Goal: Task Accomplishment & Management: Complete application form

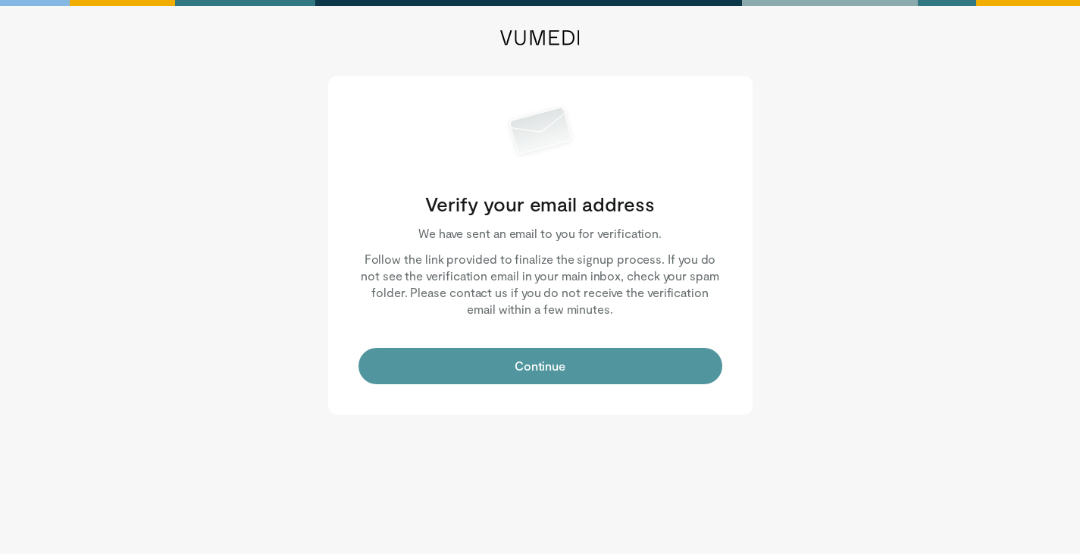
click at [549, 373] on button "Continue" at bounding box center [540, 366] width 364 height 36
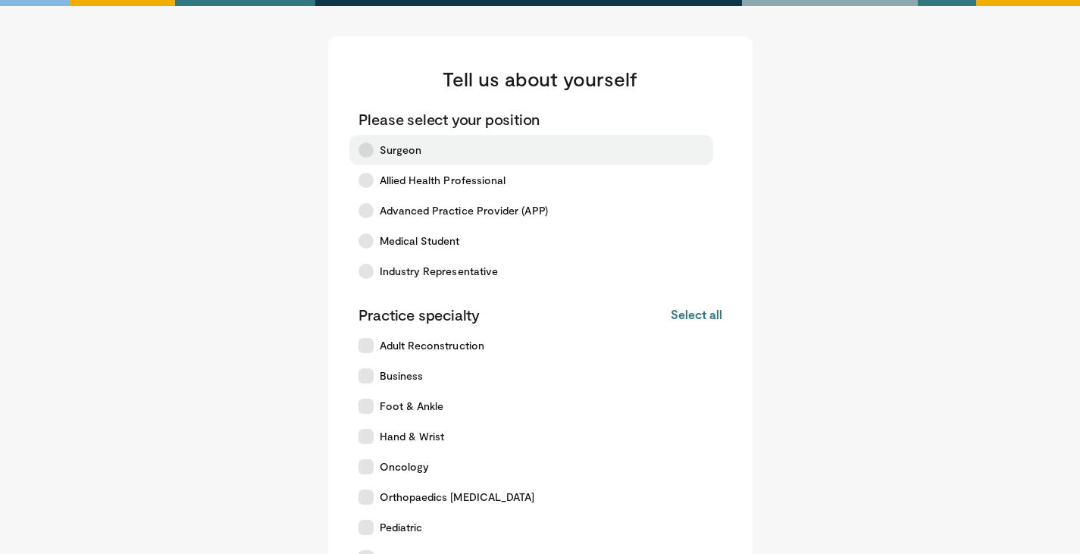
click at [370, 154] on icon at bounding box center [365, 149] width 15 height 15
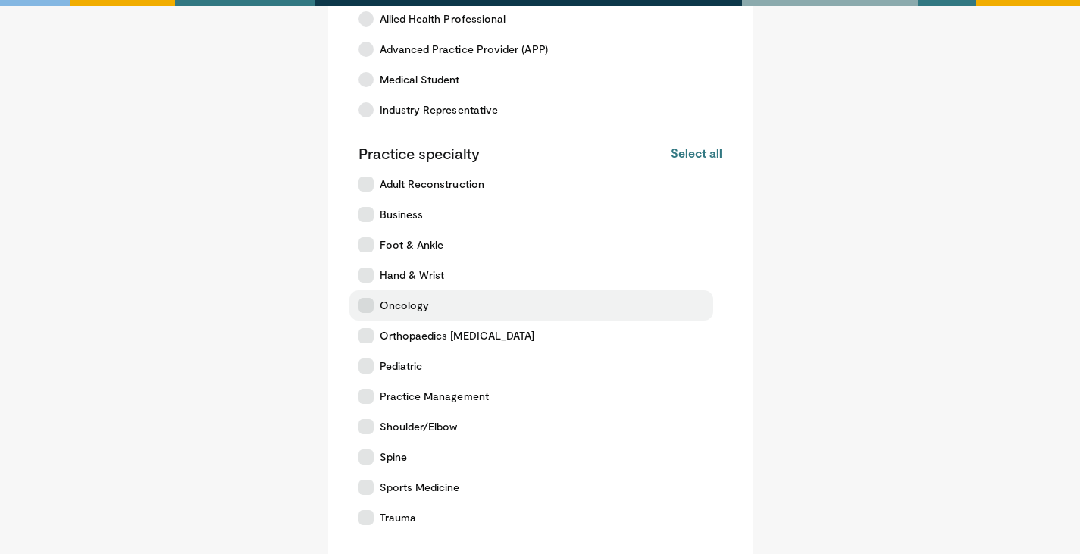
scroll to position [163, 0]
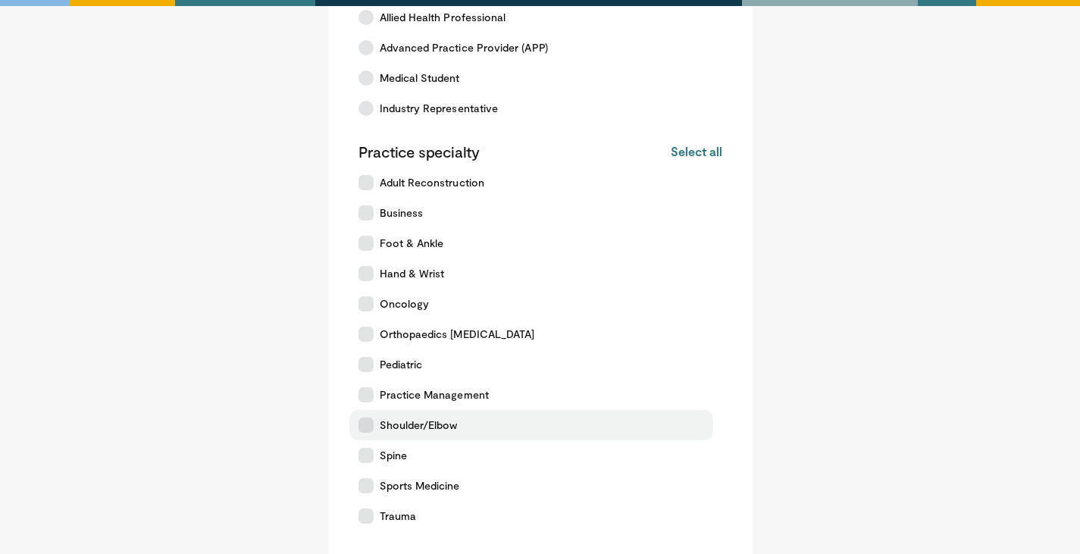
click at [370, 428] on icon at bounding box center [365, 424] width 15 height 15
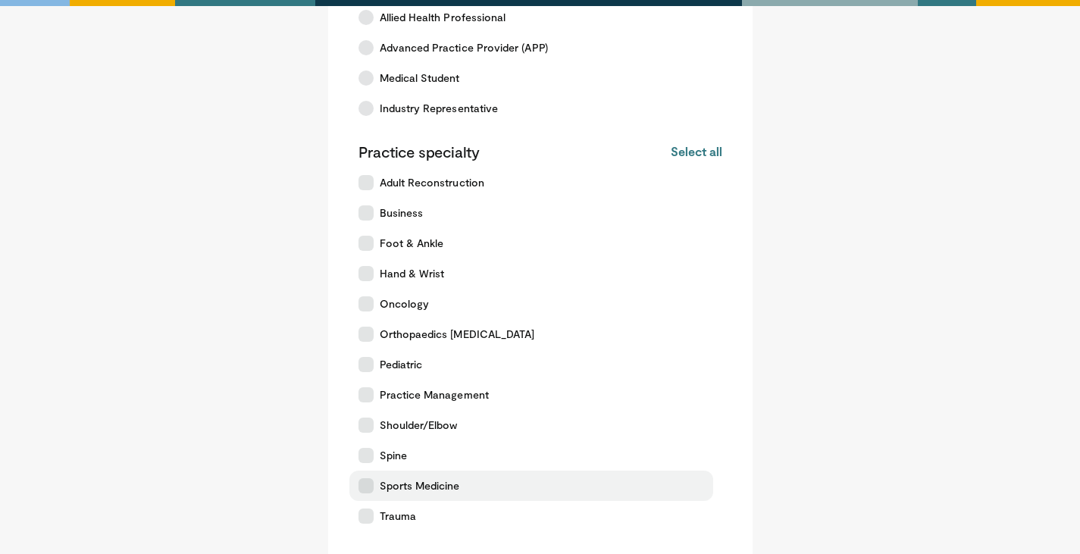
click at [361, 481] on icon at bounding box center [365, 485] width 15 height 15
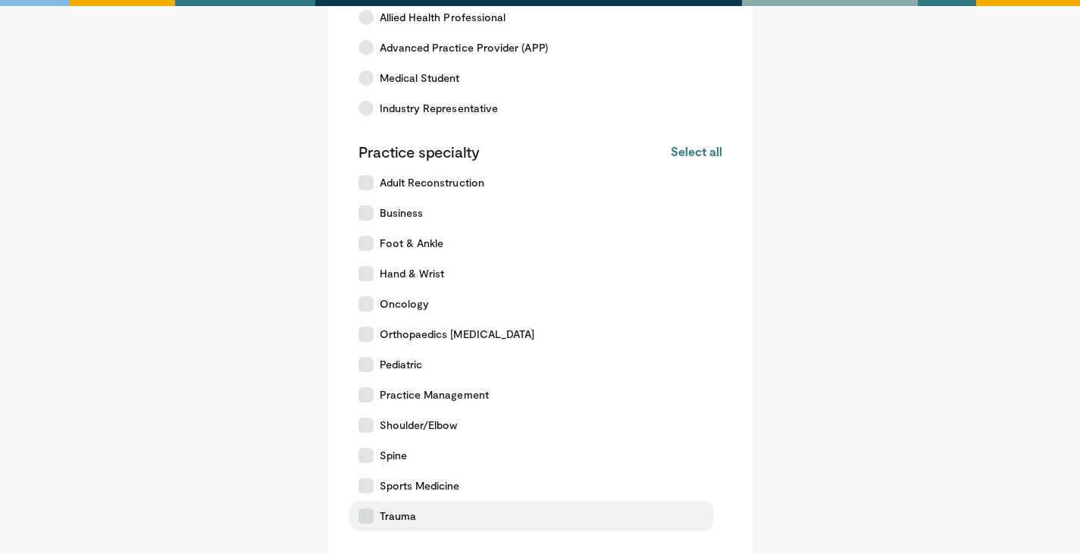
click at [364, 512] on icon at bounding box center [365, 515] width 15 height 15
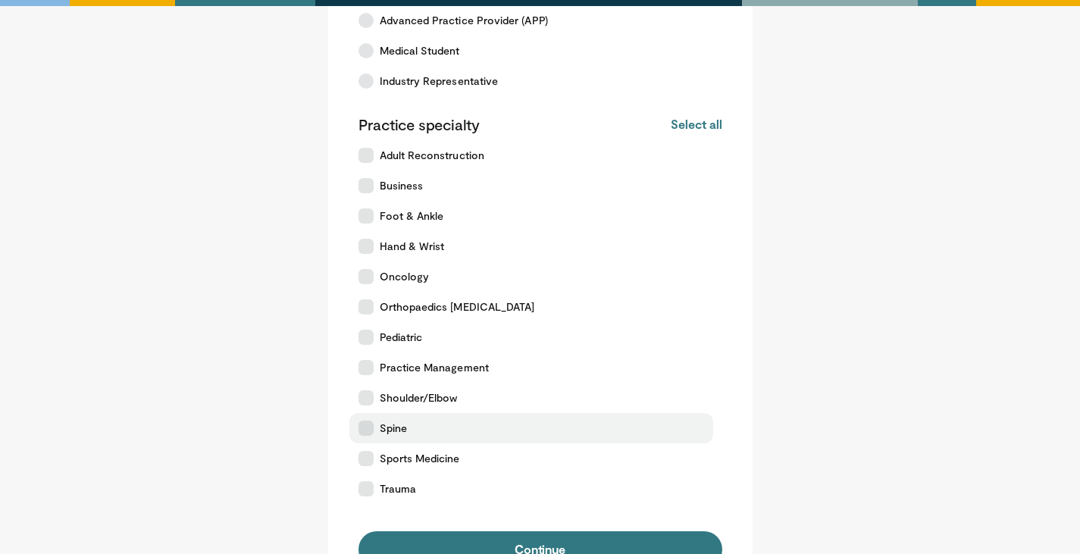
scroll to position [216, 0]
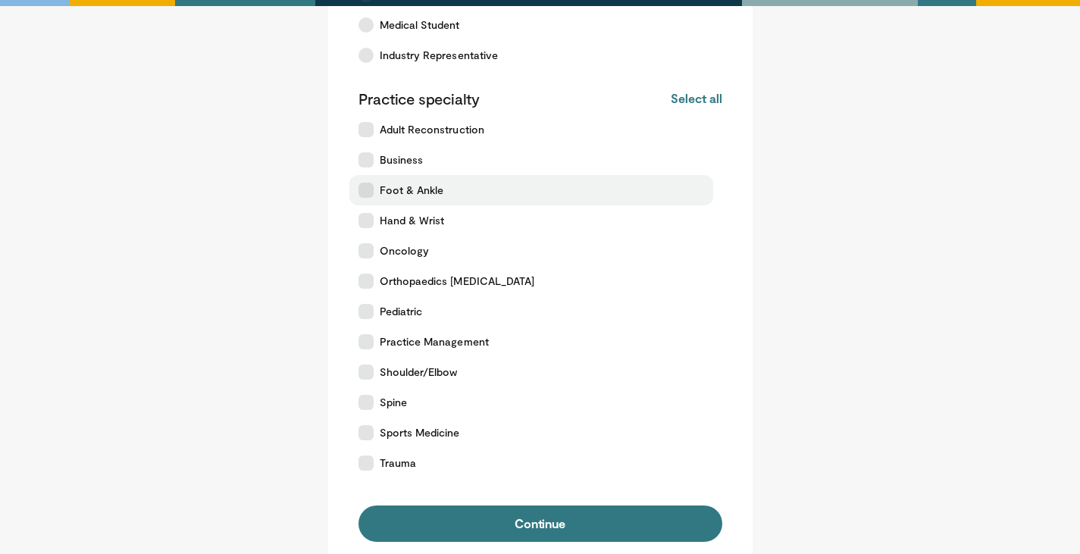
click at [367, 183] on icon at bounding box center [365, 190] width 15 height 15
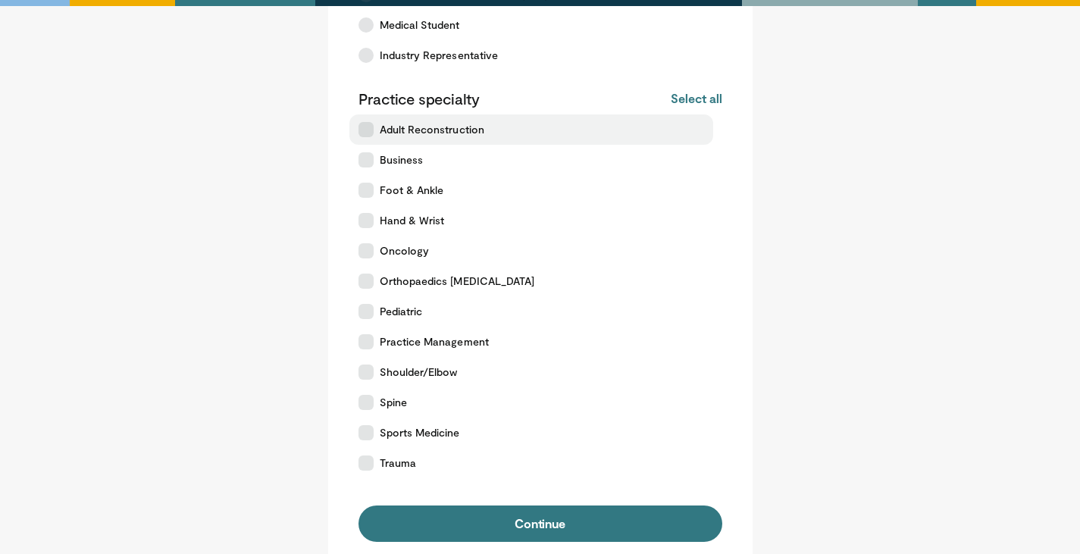
click at [366, 135] on icon at bounding box center [365, 129] width 15 height 15
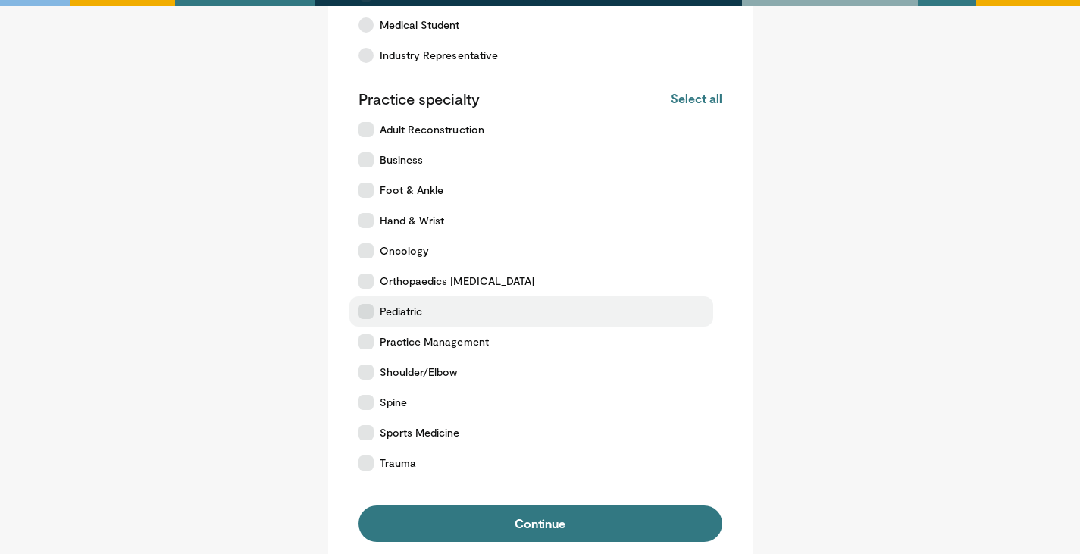
click at [369, 317] on icon at bounding box center [365, 311] width 15 height 15
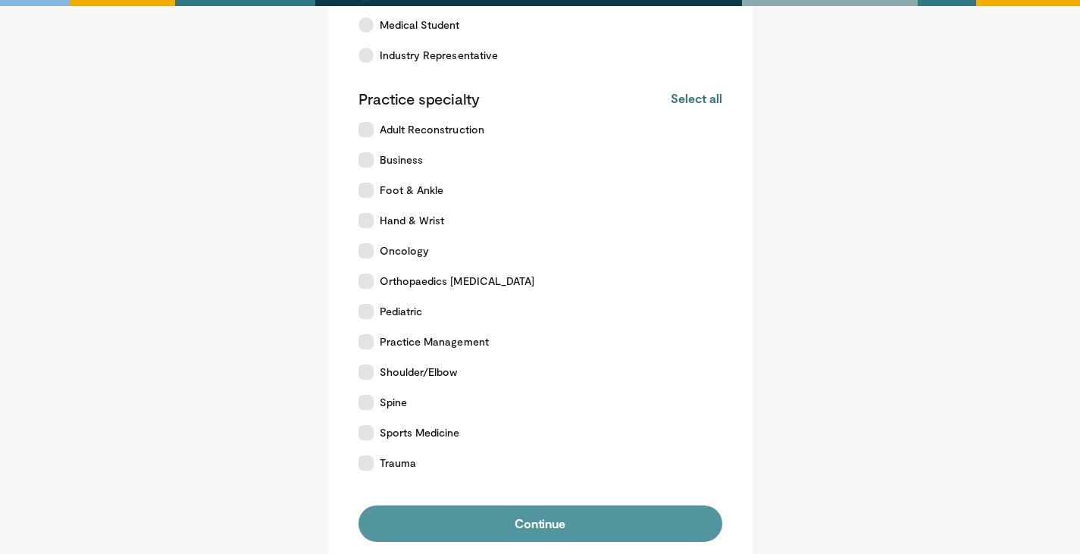
click at [539, 524] on button "Continue" at bounding box center [540, 523] width 364 height 36
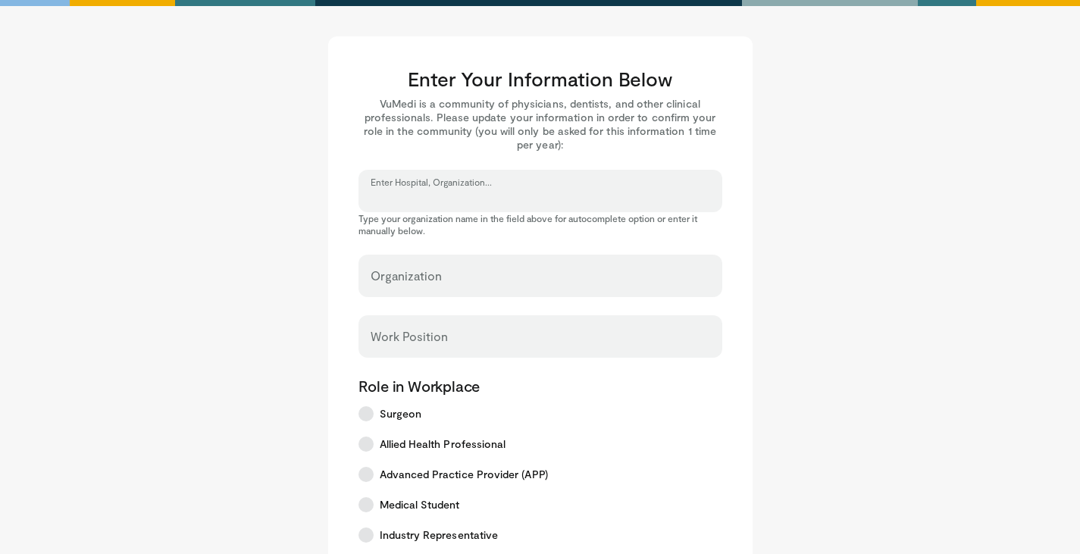
click at [445, 196] on input "Enter Hospital, Organization..." at bounding box center [539, 197] width 339 height 17
click at [427, 204] on input "Enter Hospital, Organization..." at bounding box center [539, 197] width 339 height 17
click at [430, 279] on input "Organization" at bounding box center [539, 282] width 339 height 17
click at [462, 348] on input "Work Position" at bounding box center [539, 343] width 339 height 17
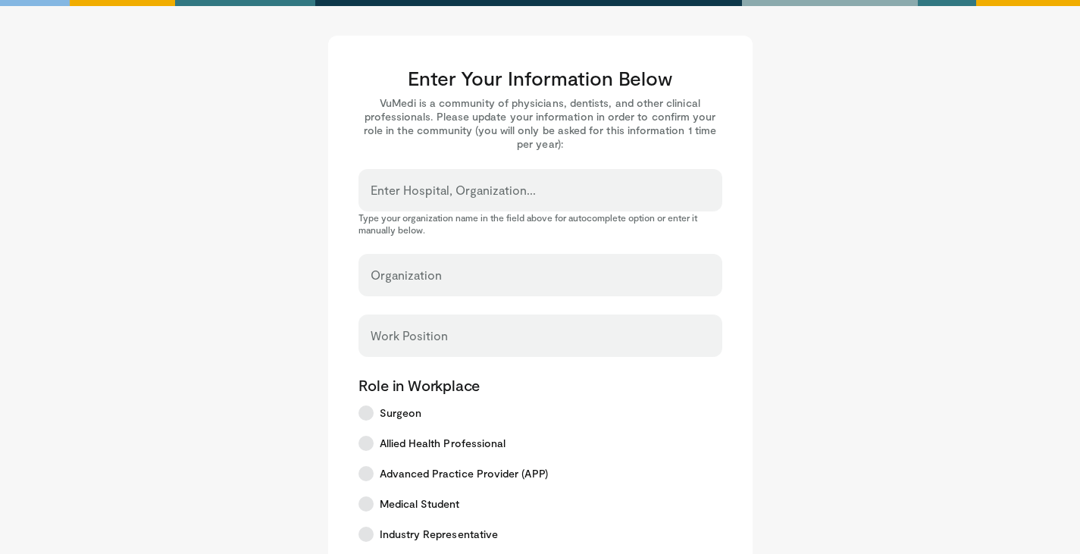
click at [454, 185] on label "Enter Hospital, Organization..." at bounding box center [452, 190] width 165 height 30
click at [454, 189] on input "Enter Hospital, Organization..." at bounding box center [539, 197] width 339 height 17
click at [454, 185] on label "Enter Hospital, Organization..." at bounding box center [452, 190] width 165 height 30
click at [454, 189] on input "Enter Hospital, Organization..." at bounding box center [539, 197] width 339 height 17
click at [418, 221] on p "Type your organization name in the field above for autocomplete option or enter…" at bounding box center [540, 223] width 364 height 24
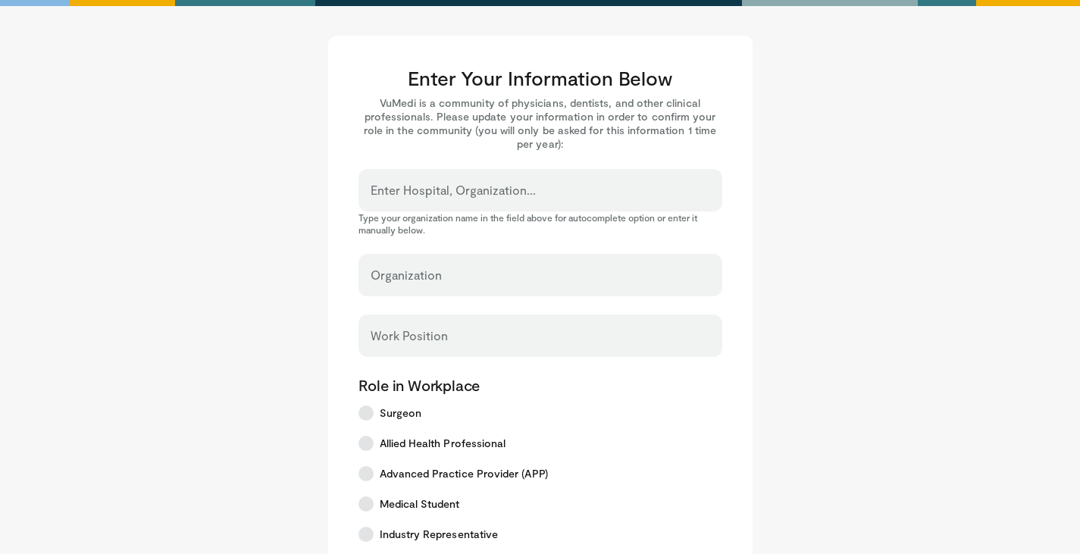
click at [411, 269] on label "Organization" at bounding box center [405, 275] width 71 height 30
click at [411, 273] on input "Organization" at bounding box center [539, 281] width 339 height 17
click at [420, 188] on div "Enter Hospital, Organization..." at bounding box center [540, 190] width 364 height 42
click at [453, 195] on input "Enter Hospital, Organization..." at bounding box center [539, 197] width 339 height 17
